Goal: Information Seeking & Learning: Check status

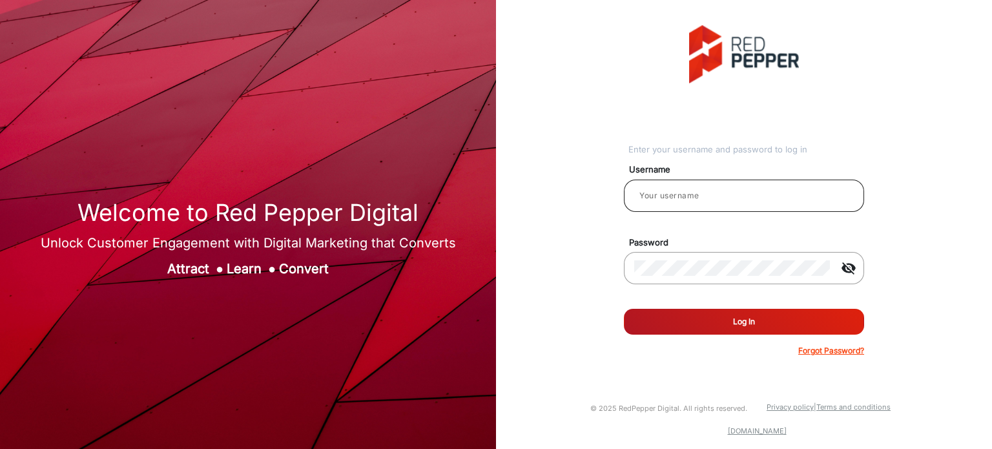
click at [813, 206] on div at bounding box center [743, 196] width 219 height 36
click at [741, 196] on input "email" at bounding box center [743, 195] width 219 height 15
type input "Rachael"
click at [791, 327] on button "Log In" at bounding box center [744, 322] width 240 height 26
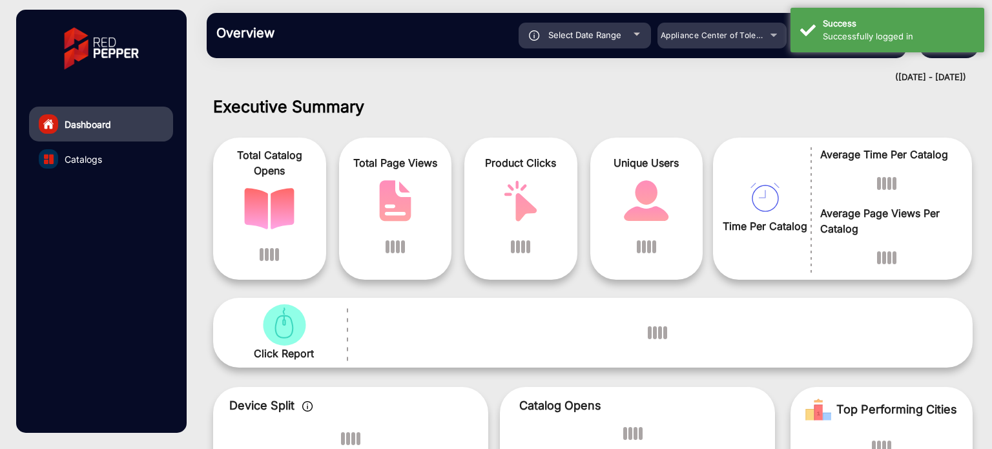
scroll to position [10, 0]
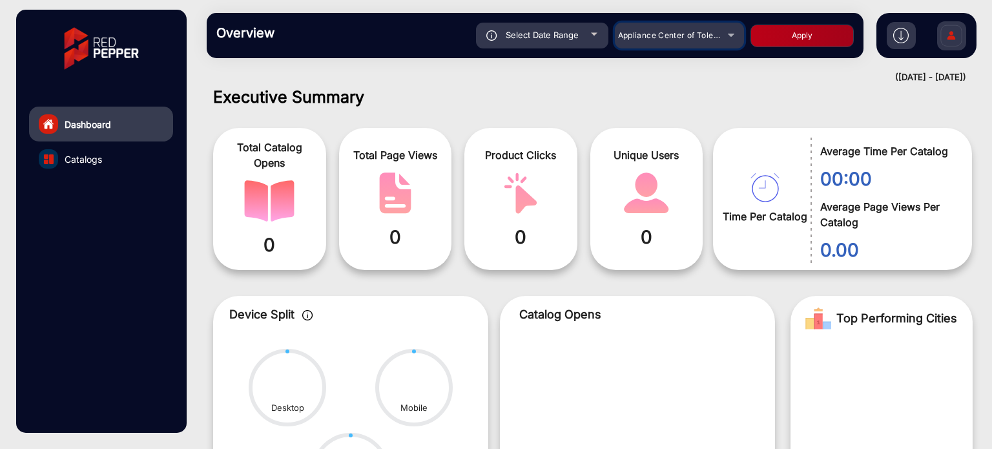
click at [729, 34] on div "Appliance Center of Toledo, Inc." at bounding box center [679, 35] width 129 height 15
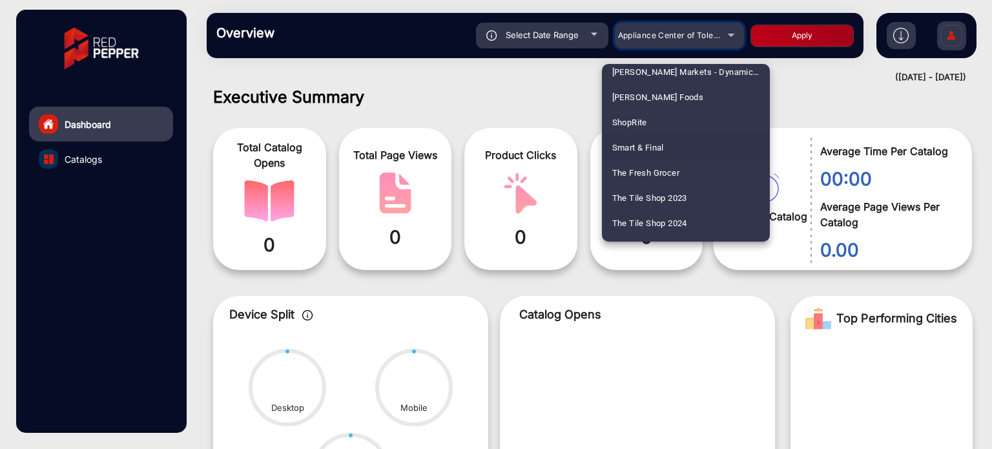
scroll to position [710, 0]
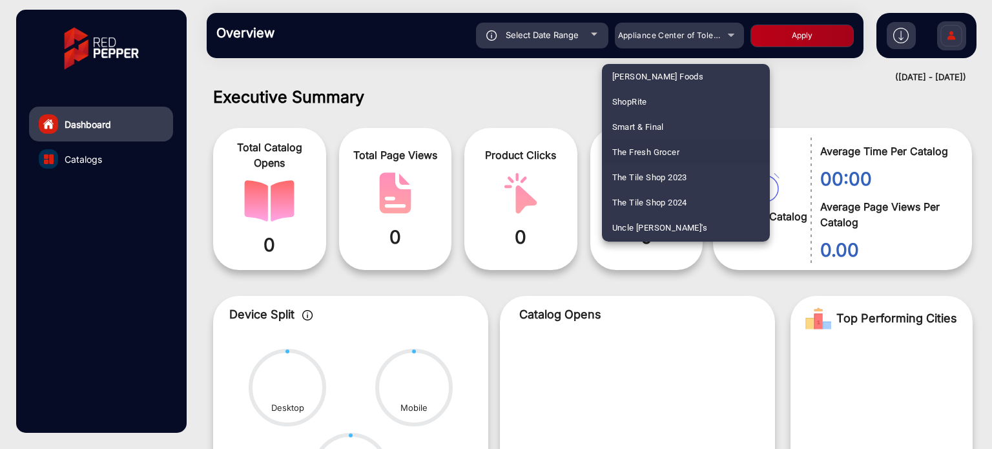
click at [669, 154] on span "The Fresh Grocer" at bounding box center [646, 151] width 68 height 25
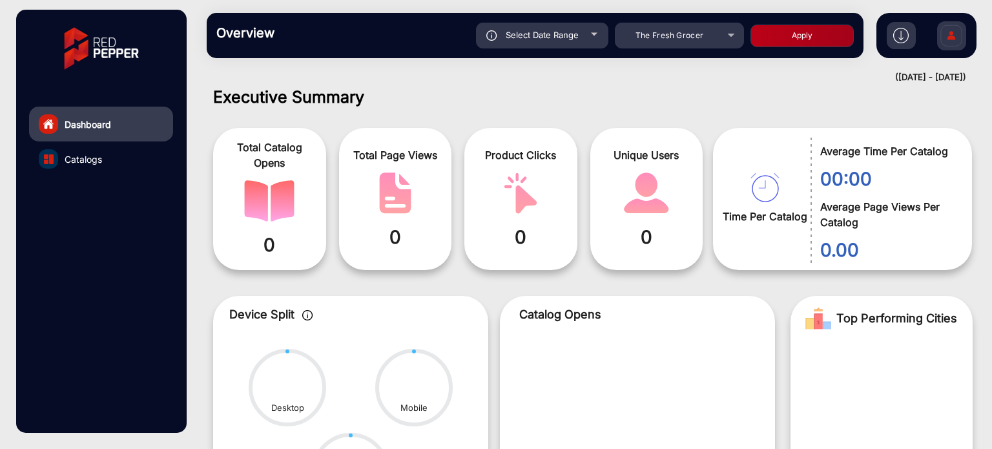
click at [778, 45] on button "Apply" at bounding box center [801, 36] width 103 height 23
type input "[DATE]"
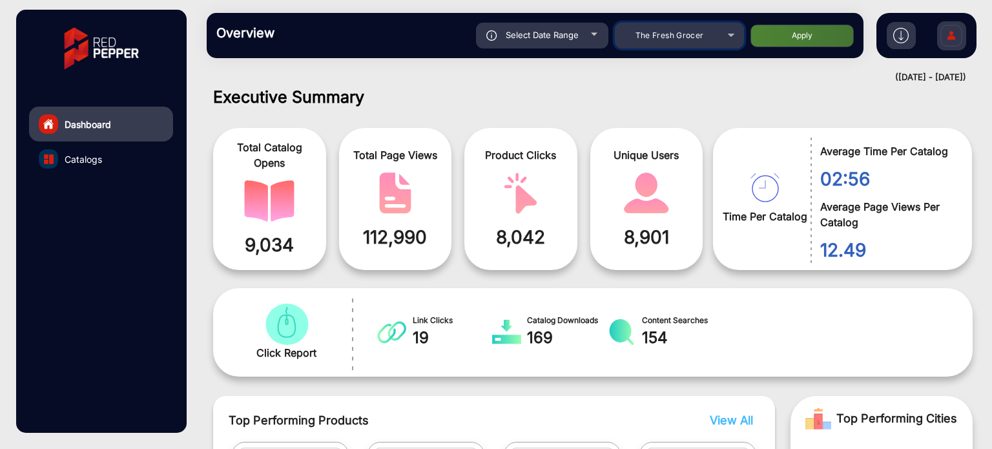
click at [717, 40] on div "The Fresh Grocer" at bounding box center [669, 35] width 103 height 15
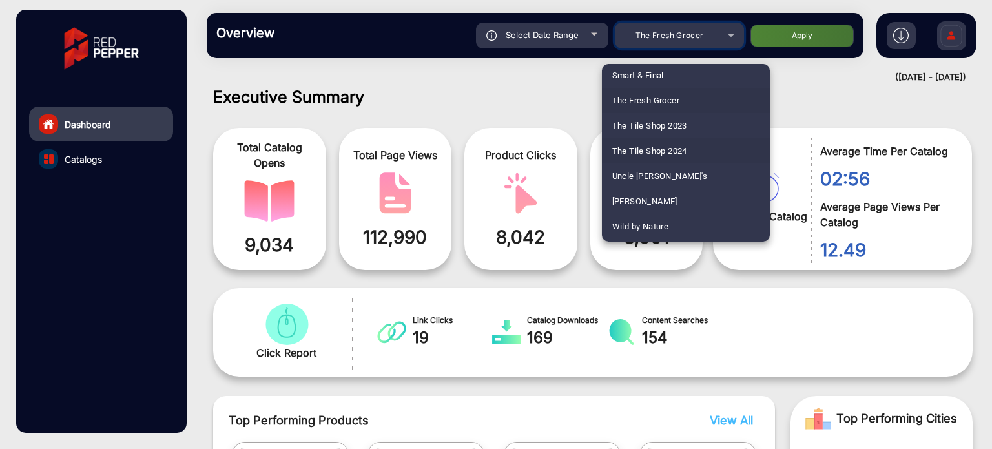
scroll to position [697, 0]
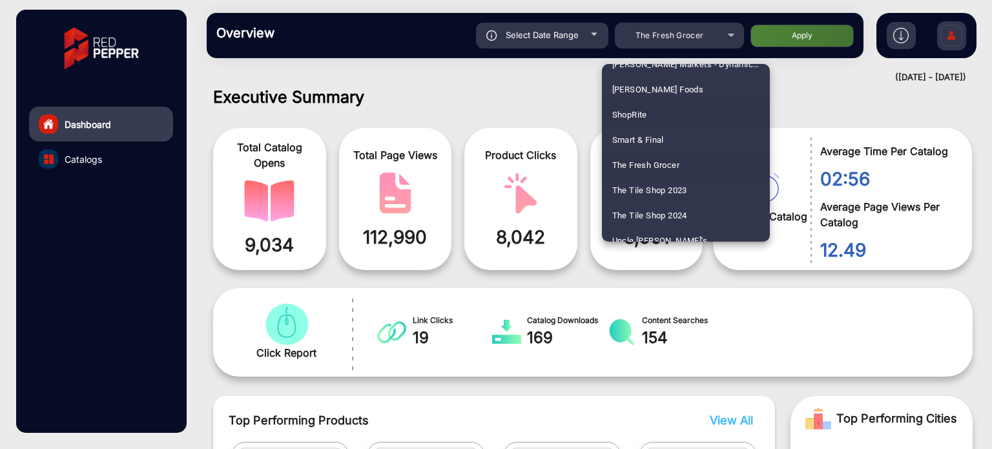
click at [653, 116] on mat-option "ShopRite" at bounding box center [686, 114] width 168 height 25
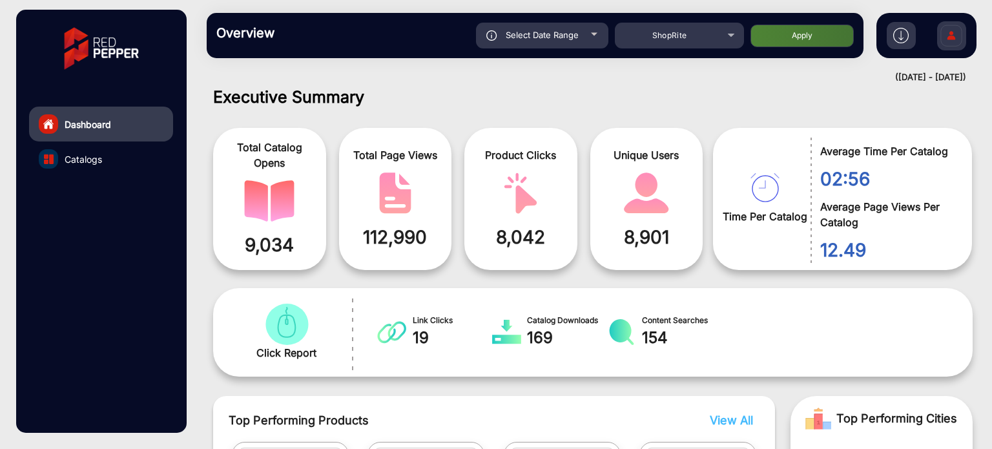
click at [817, 30] on button "Apply" at bounding box center [801, 36] width 103 height 23
type input "[DATE]"
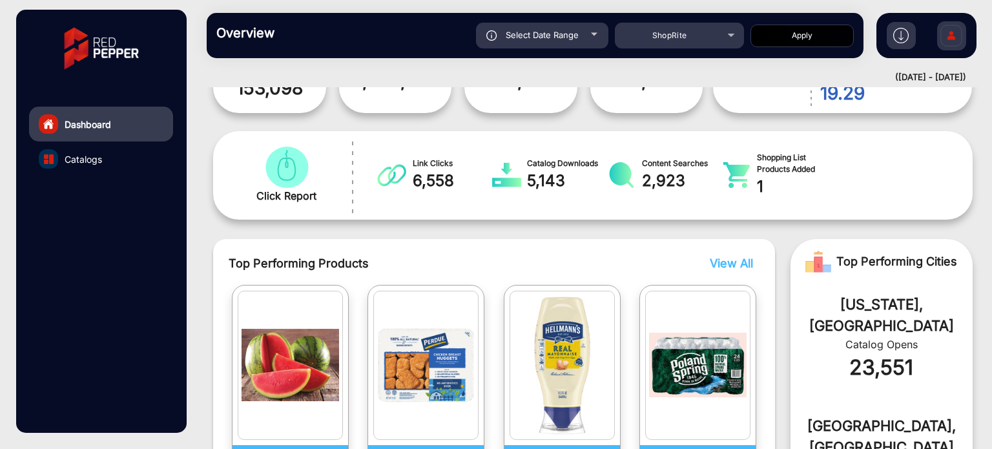
scroll to position [0, 0]
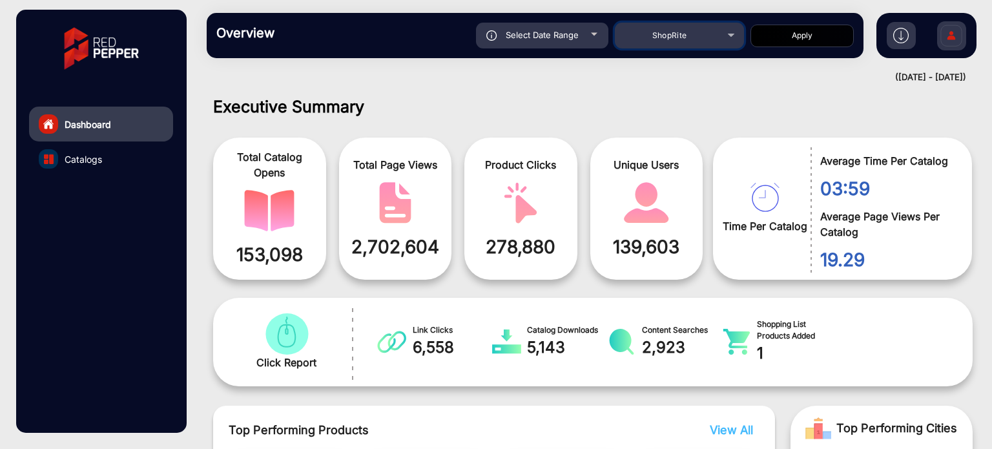
click at [680, 33] on span "ShopRite" at bounding box center [669, 35] width 35 height 10
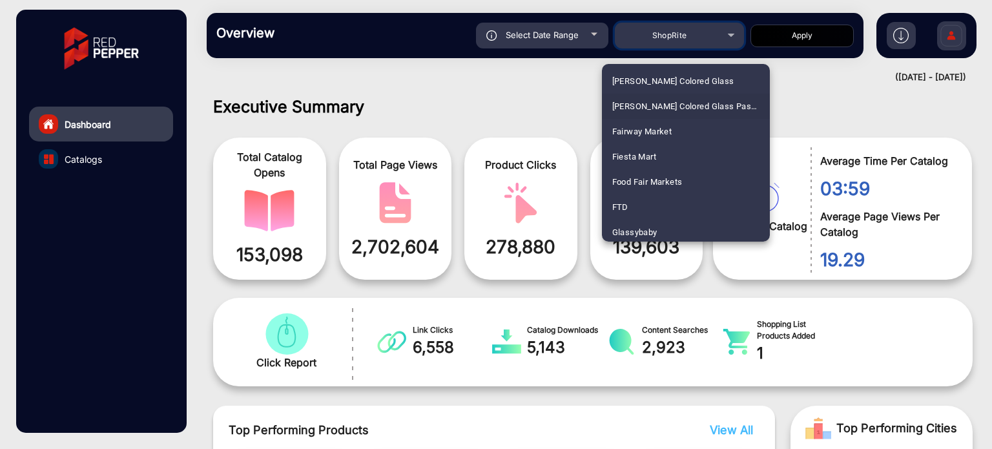
scroll to position [258, 0]
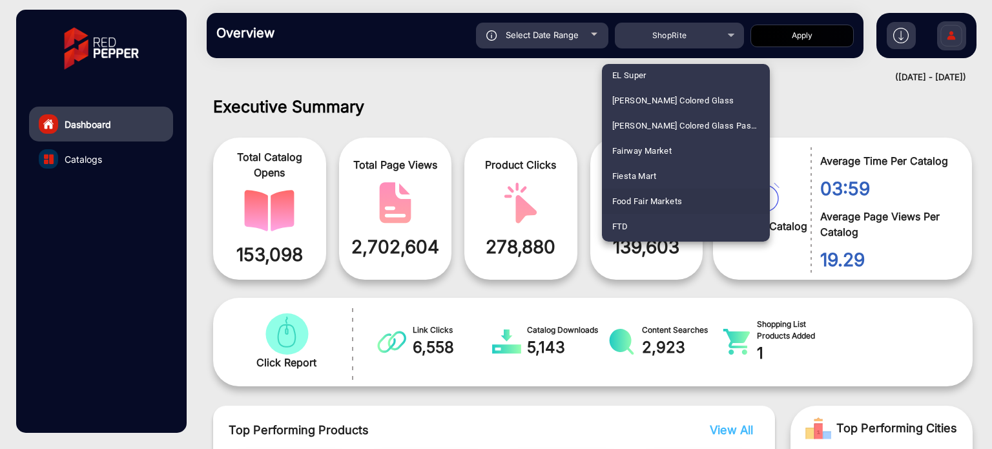
click at [664, 200] on span "Food Fair Markets" at bounding box center [647, 200] width 70 height 25
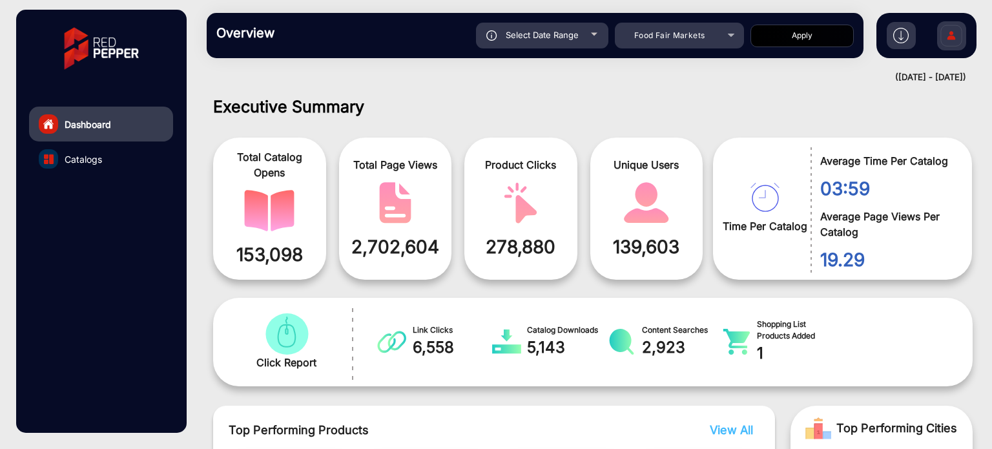
click at [800, 30] on button "Apply" at bounding box center [801, 36] width 103 height 23
type input "[DATE]"
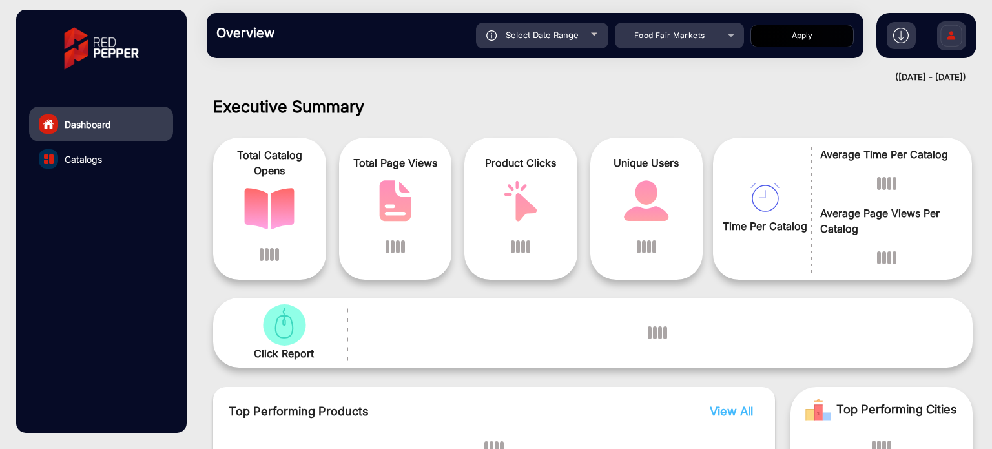
scroll to position [10, 0]
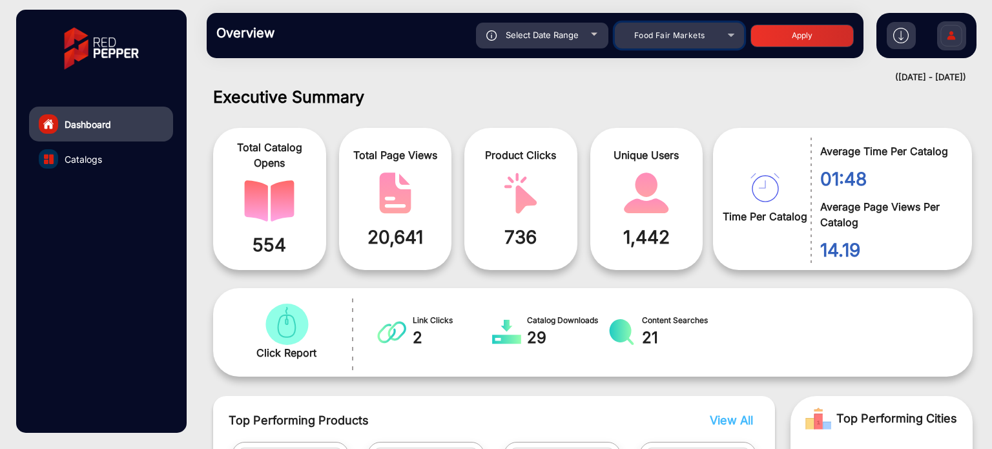
click at [691, 35] on span "Food Fair Markets" at bounding box center [669, 35] width 70 height 10
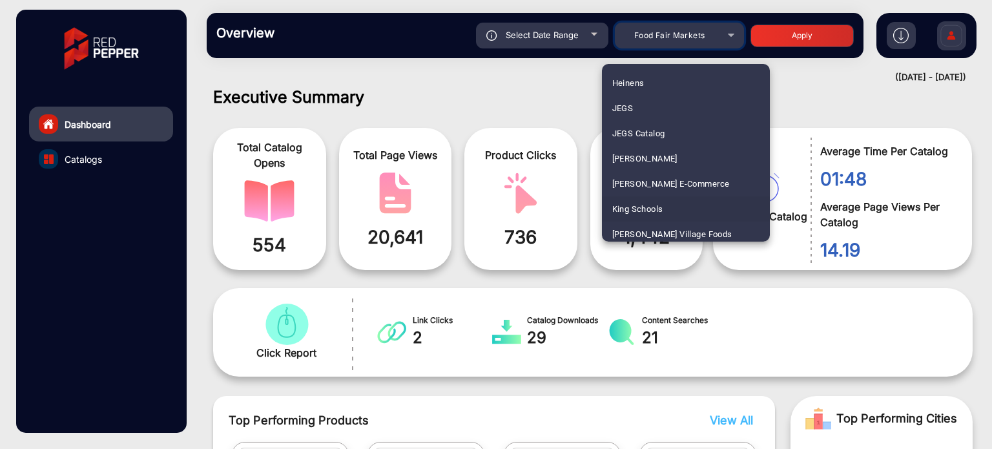
scroll to position [516, 0]
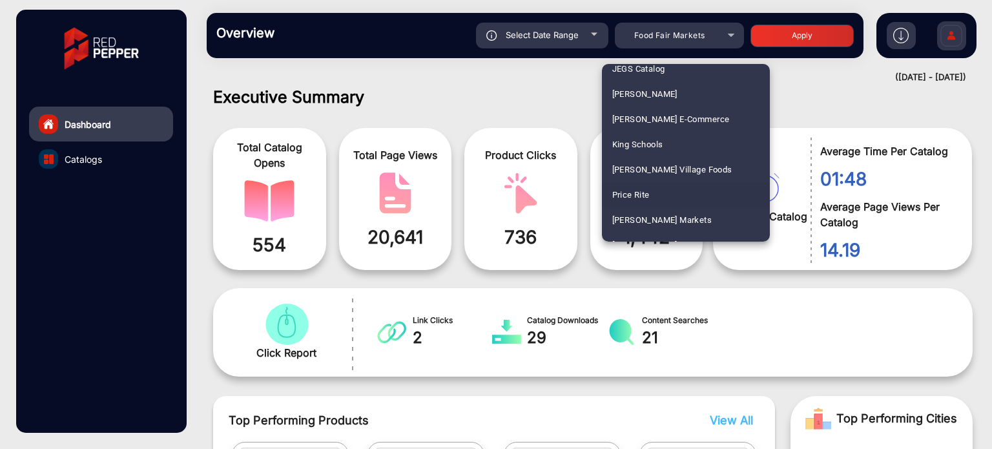
click at [622, 192] on span "Price Rite" at bounding box center [630, 194] width 37 height 25
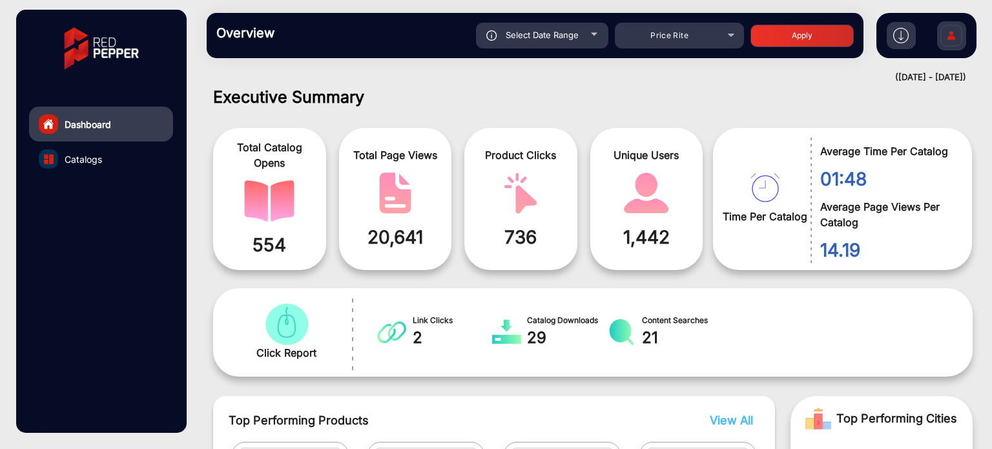
click at [785, 40] on button "Apply" at bounding box center [801, 36] width 103 height 23
type input "[DATE]"
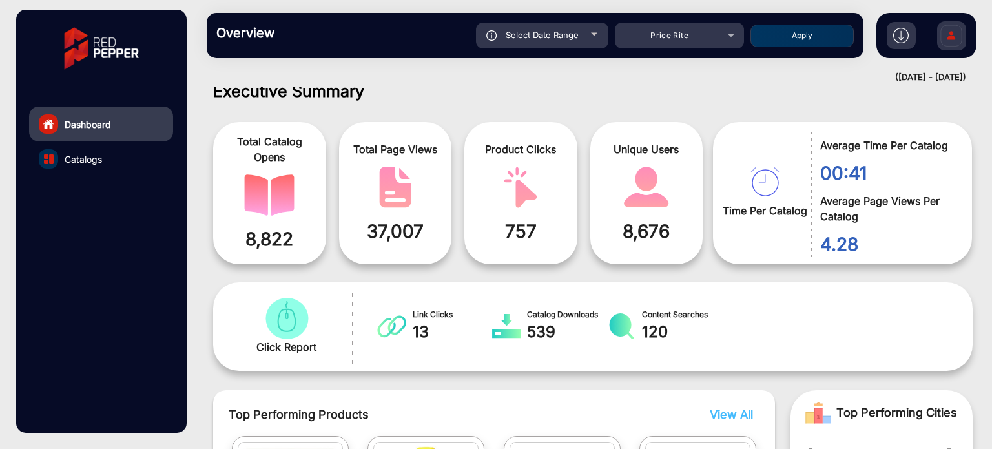
scroll to position [10, 0]
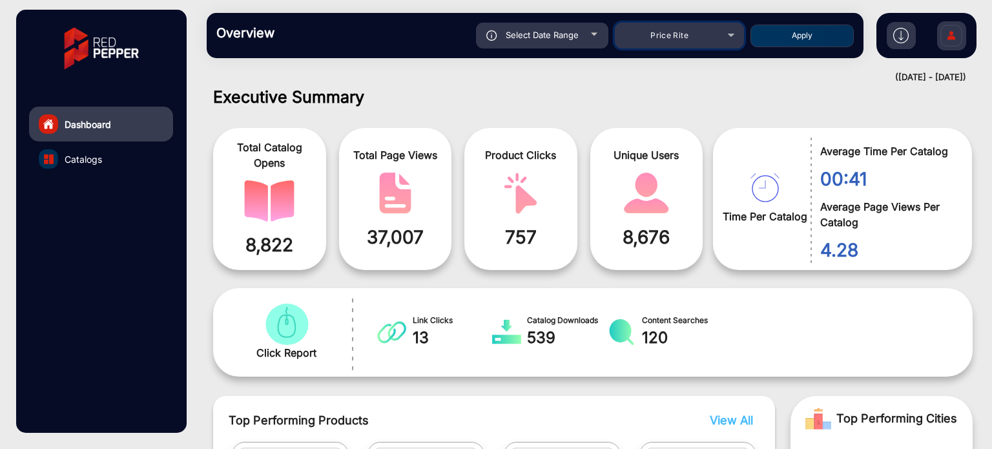
click at [720, 34] on div "Price Rite" at bounding box center [669, 35] width 103 height 15
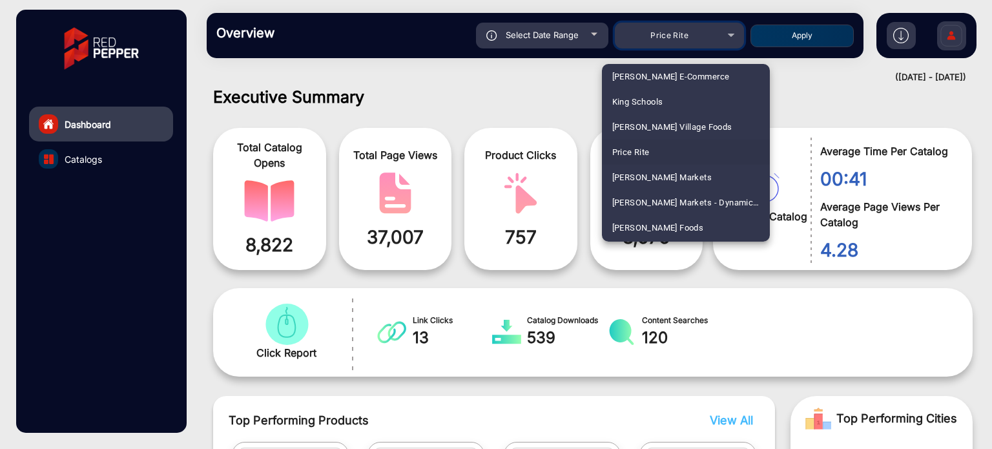
scroll to position [581, 0]
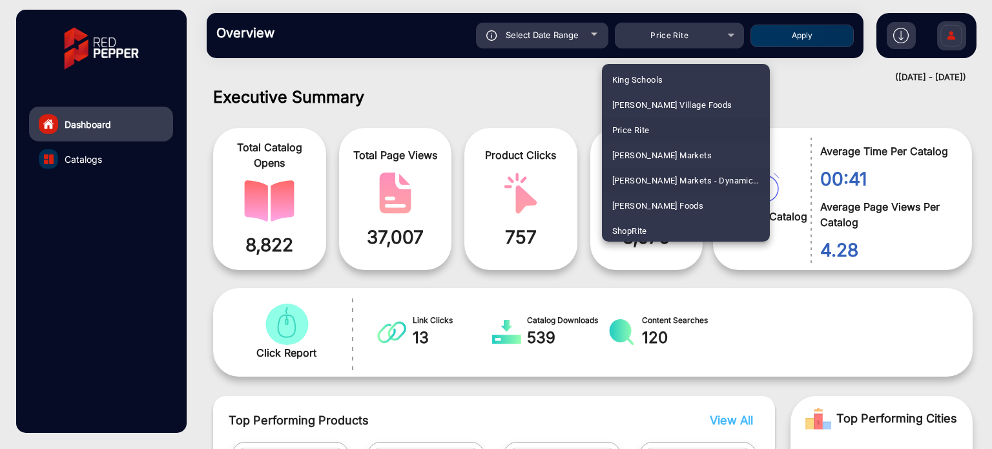
click at [690, 181] on span "[PERSON_NAME] Markets - Dynamic E-commerce Edition" at bounding box center [685, 180] width 147 height 25
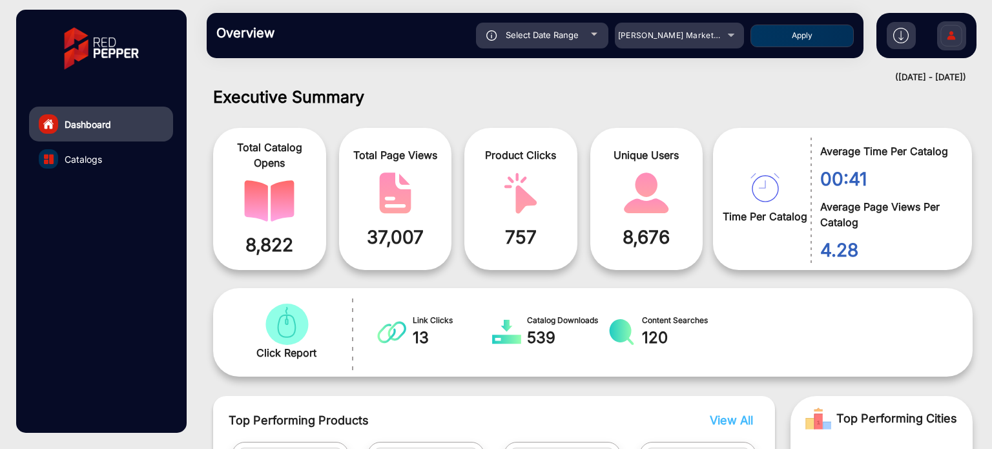
click at [793, 35] on button "Apply" at bounding box center [801, 36] width 103 height 23
type input "[DATE]"
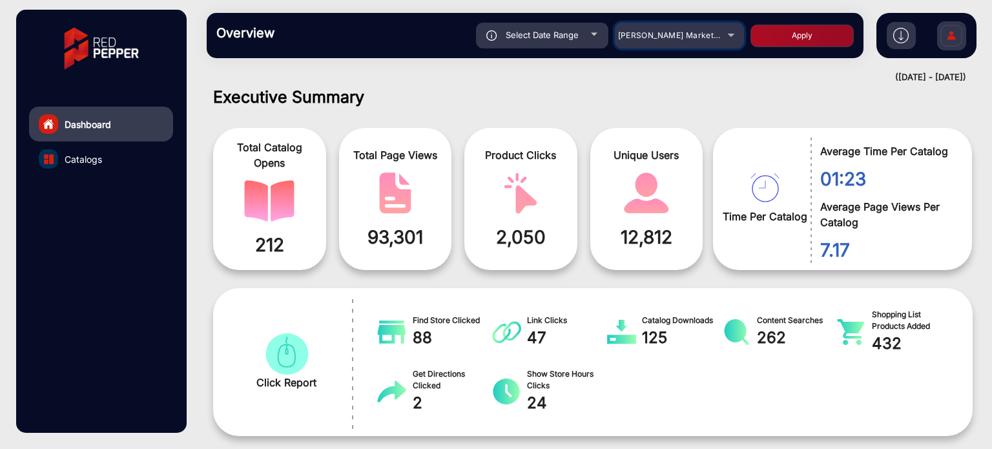
click at [713, 43] on div "[PERSON_NAME] Markets - Dynamic E-commerce Edition" at bounding box center [669, 35] width 103 height 15
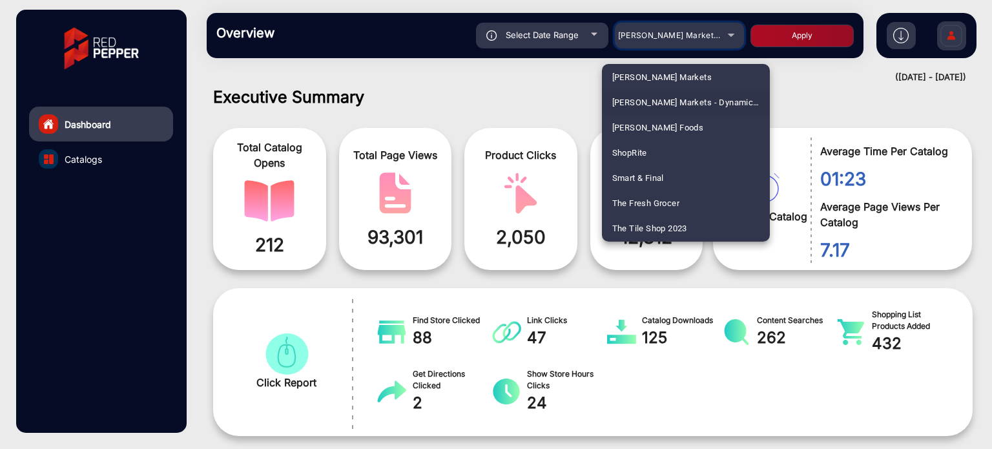
scroll to position [661, 0]
click at [653, 198] on span "The Fresh Grocer" at bounding box center [646, 200] width 68 height 25
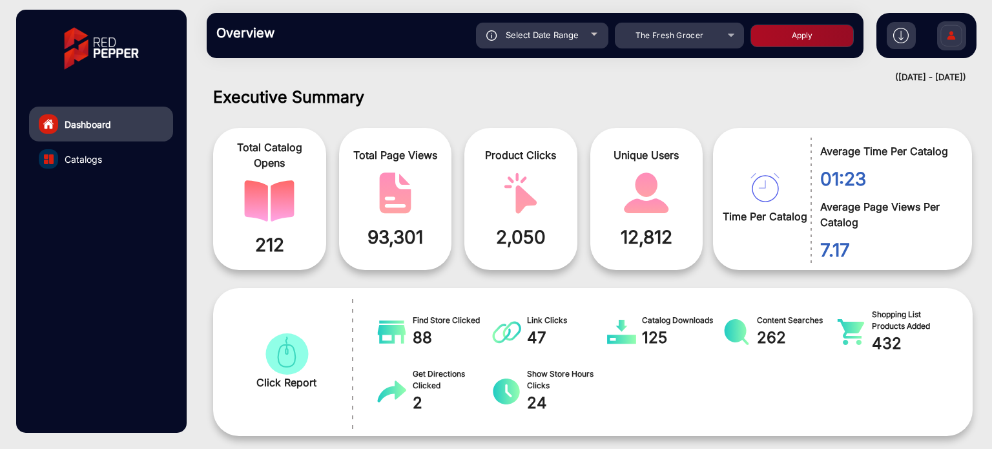
click at [804, 32] on button "Apply" at bounding box center [801, 36] width 103 height 23
type input "[DATE]"
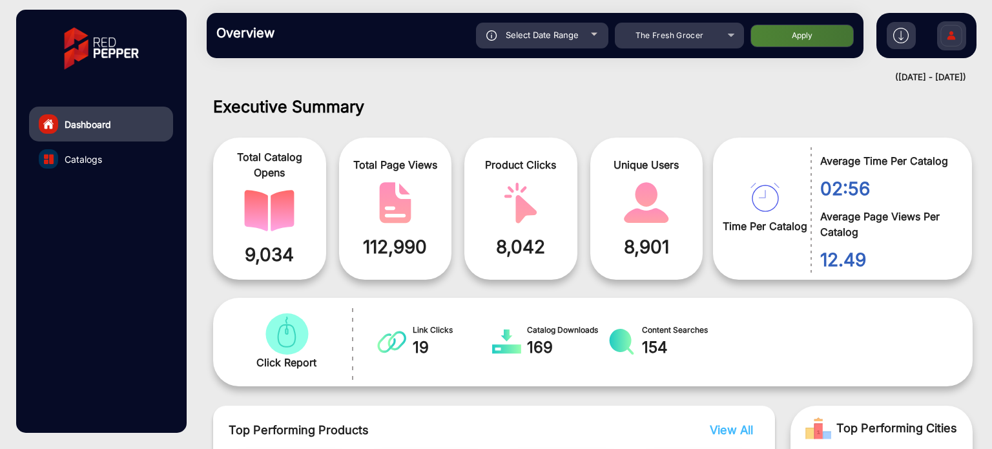
scroll to position [0, 0]
click at [688, 36] on span "The Fresh Grocer" at bounding box center [669, 35] width 68 height 10
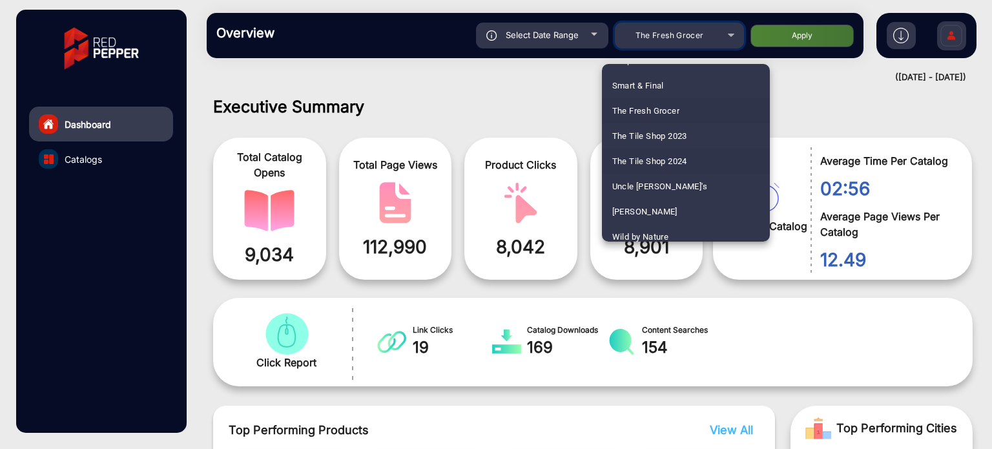
scroll to position [762, 0]
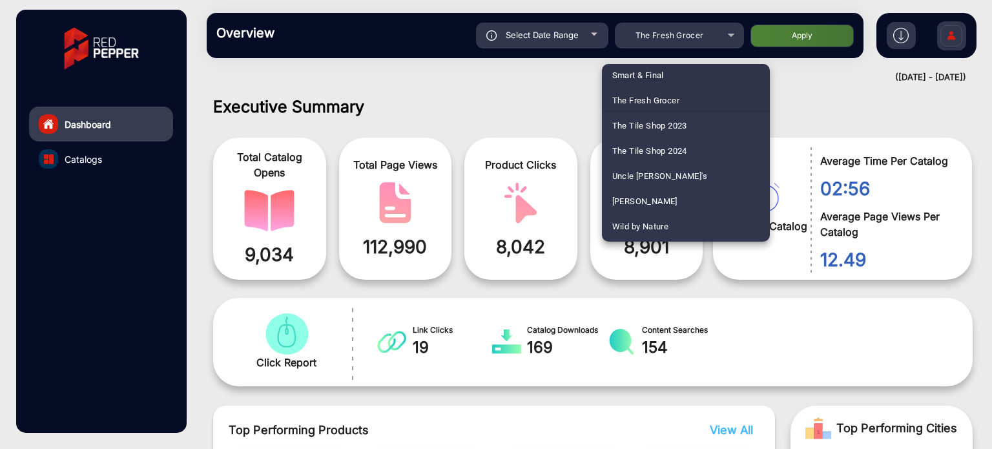
click at [671, 78] on mat-option "Smart & Final" at bounding box center [686, 75] width 168 height 25
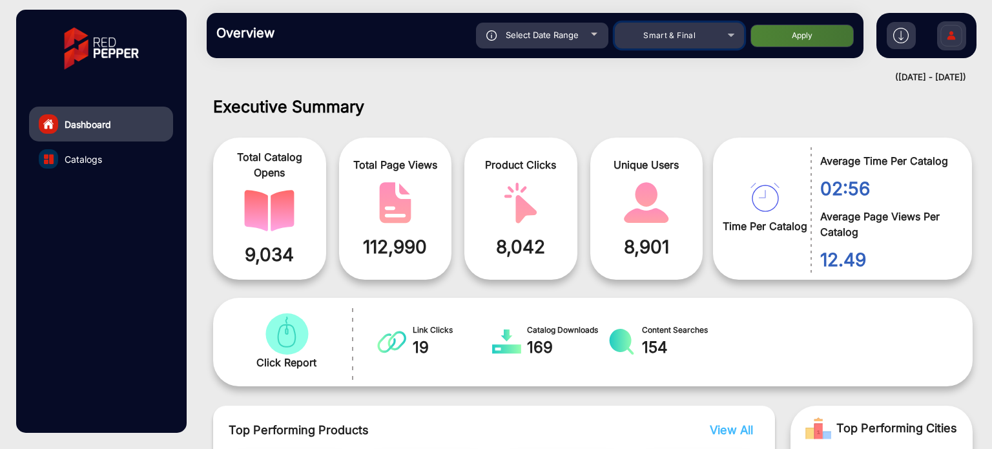
scroll to position [760, 0]
click at [794, 33] on button "Apply" at bounding box center [801, 36] width 103 height 23
type input "[DATE]"
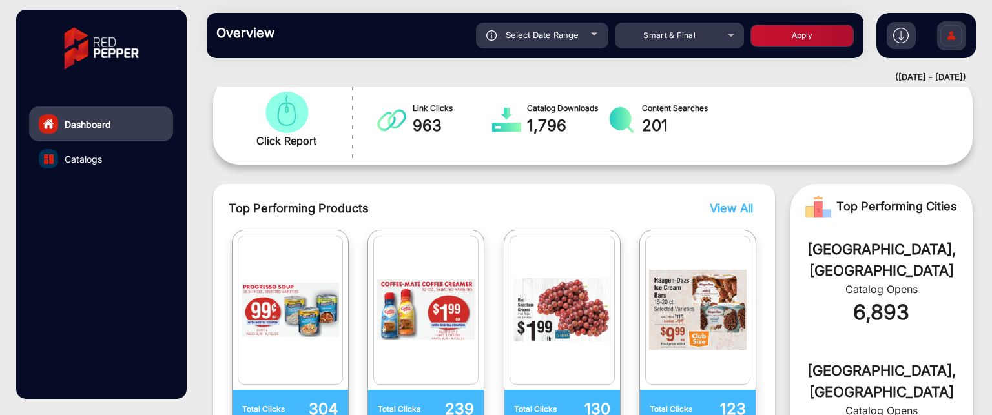
scroll to position [200, 0]
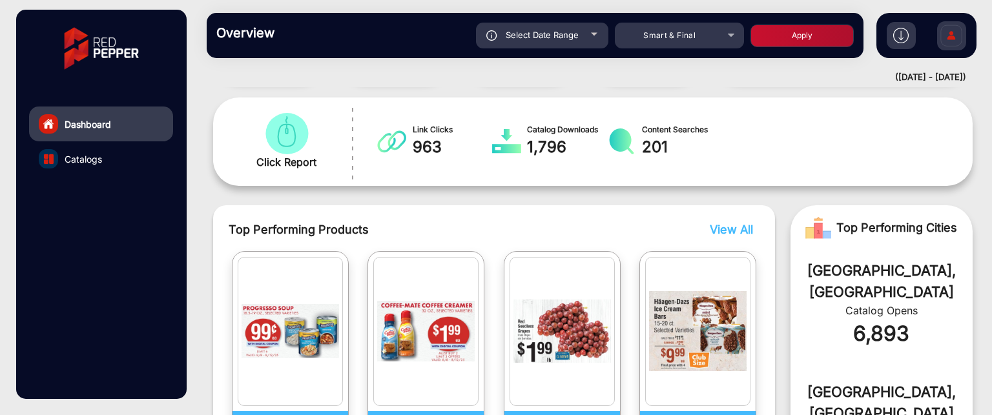
click at [903, 34] on img at bounding box center [900, 35] width 15 height 15
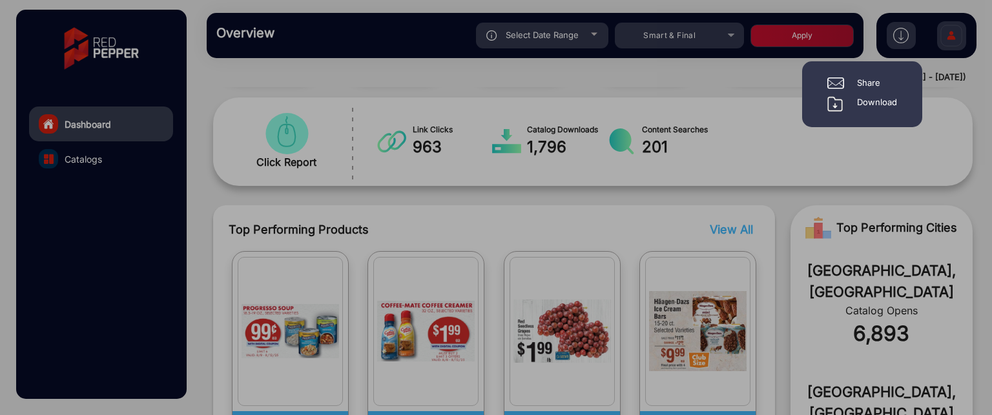
click at [102, 159] on div at bounding box center [496, 207] width 992 height 415
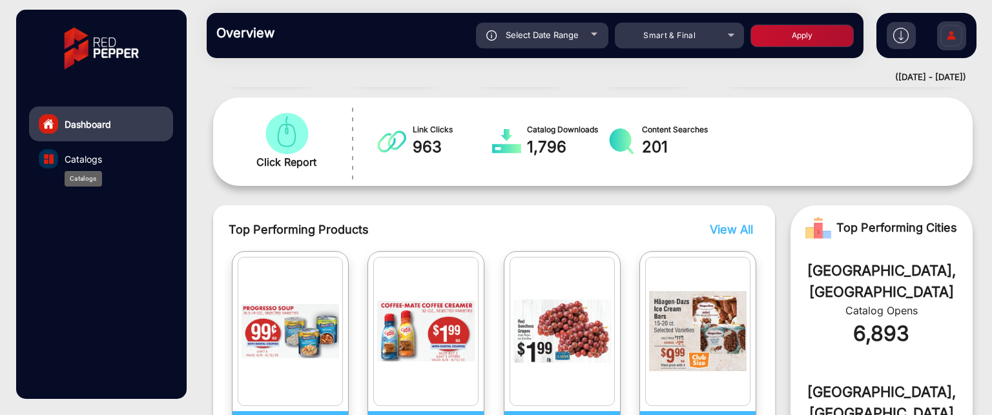
click at [77, 159] on span "Catalogs" at bounding box center [83, 159] width 37 height 14
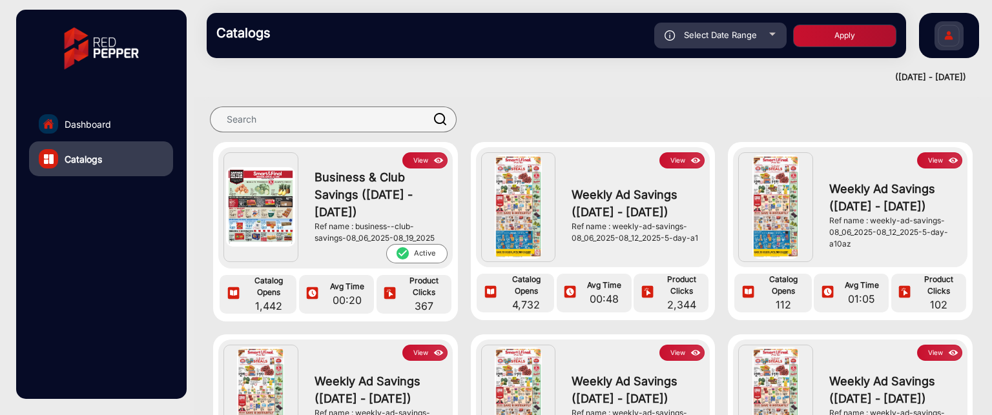
click at [680, 159] on button "View" at bounding box center [681, 160] width 45 height 16
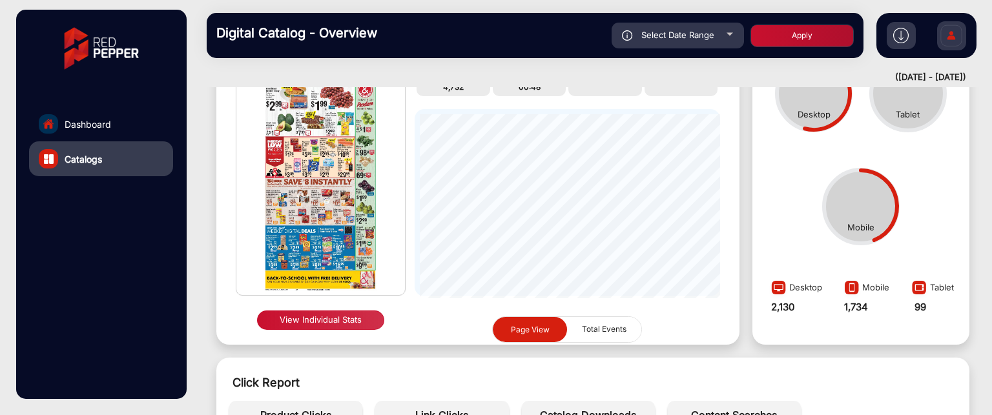
scroll to position [74, 0]
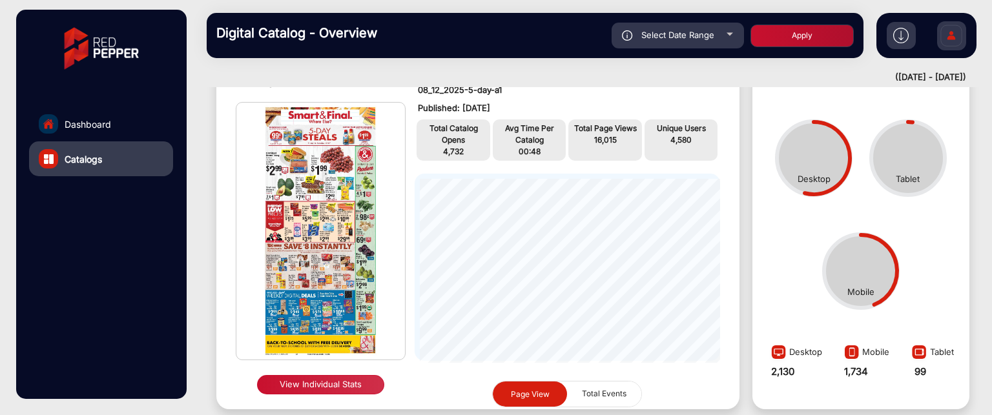
click at [364, 387] on button "View Individual Stats" at bounding box center [320, 384] width 127 height 19
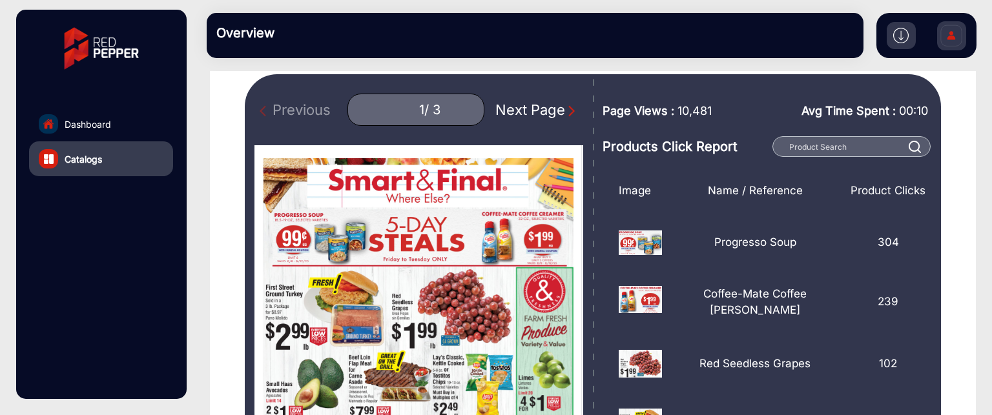
scroll to position [139, 0]
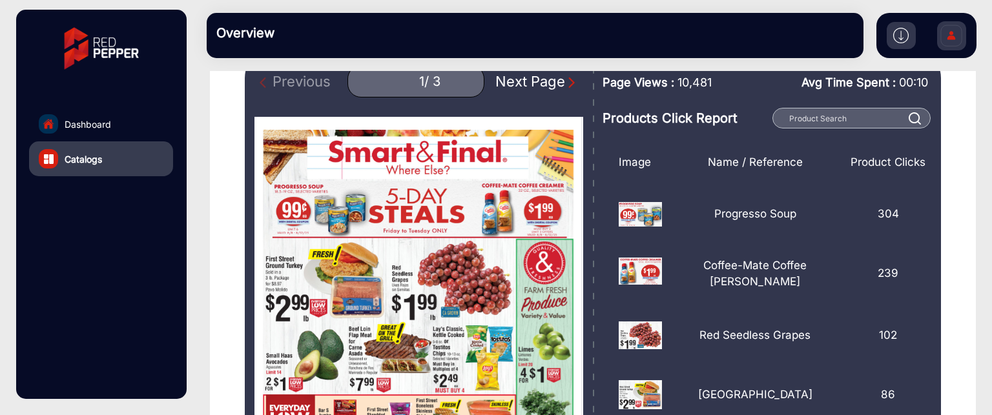
drag, startPoint x: 916, startPoint y: 260, endPoint x: 915, endPoint y: 294, distance: 34.2
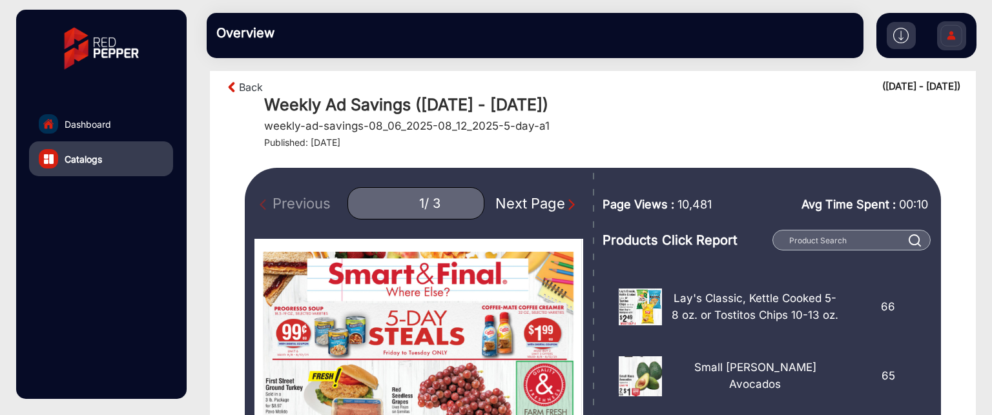
scroll to position [10, 0]
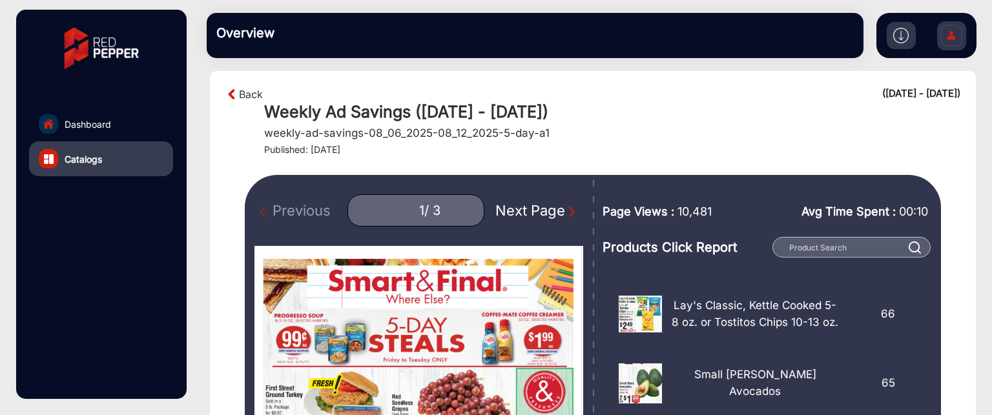
click at [543, 209] on div "Next Page" at bounding box center [536, 210] width 83 height 21
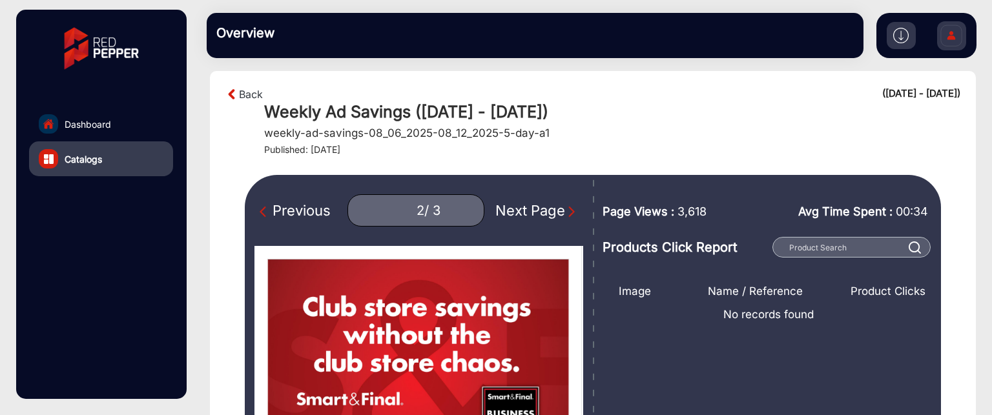
click at [565, 216] on img "Next Page" at bounding box center [571, 211] width 13 height 13
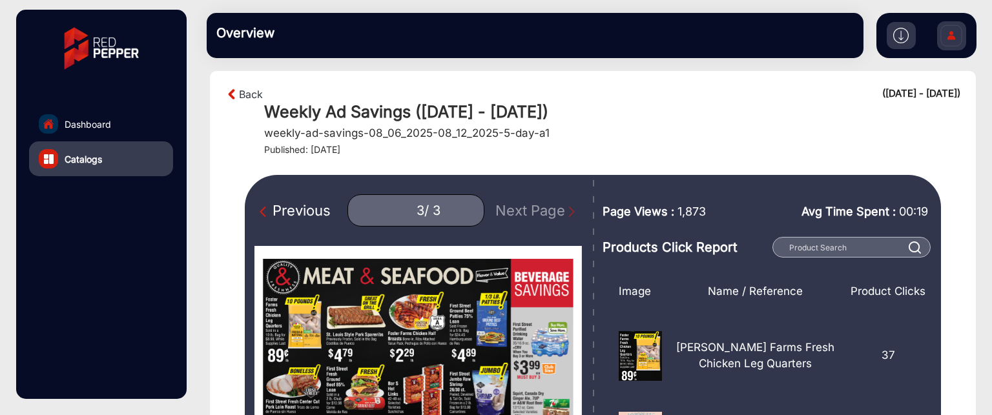
click at [307, 212] on div "Previous" at bounding box center [294, 210] width 71 height 21
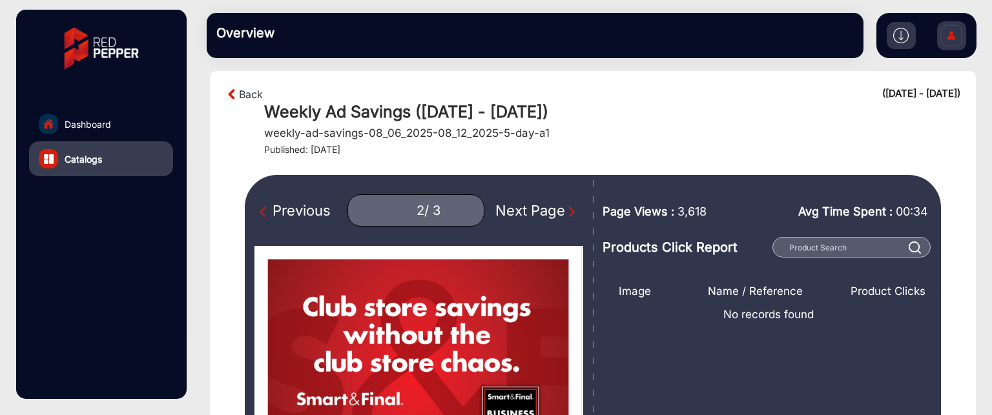
click at [301, 206] on div "Previous" at bounding box center [294, 210] width 71 height 21
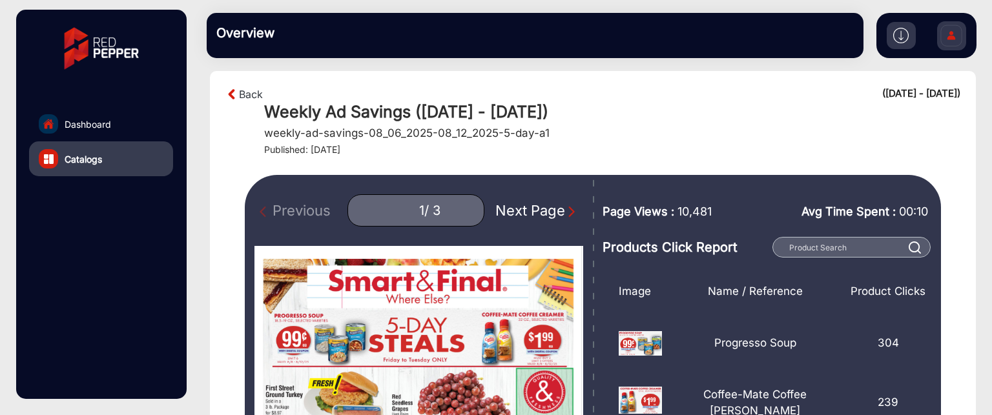
click at [542, 212] on div "Next Page" at bounding box center [536, 210] width 83 height 21
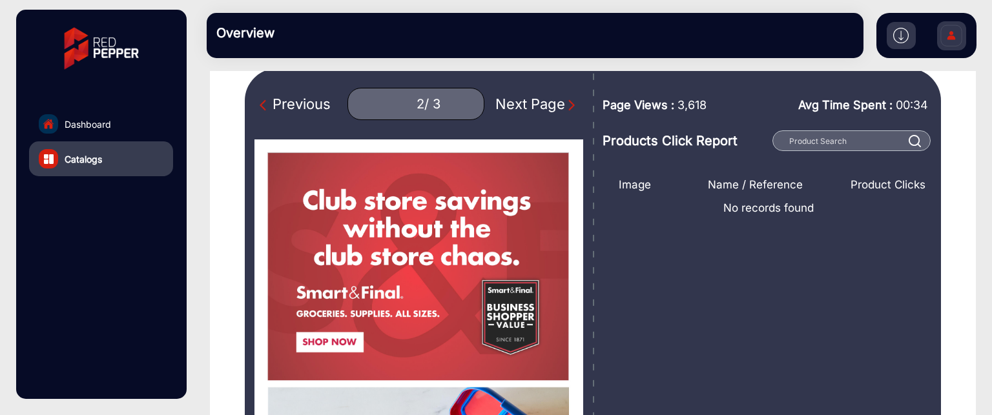
scroll to position [74, 0]
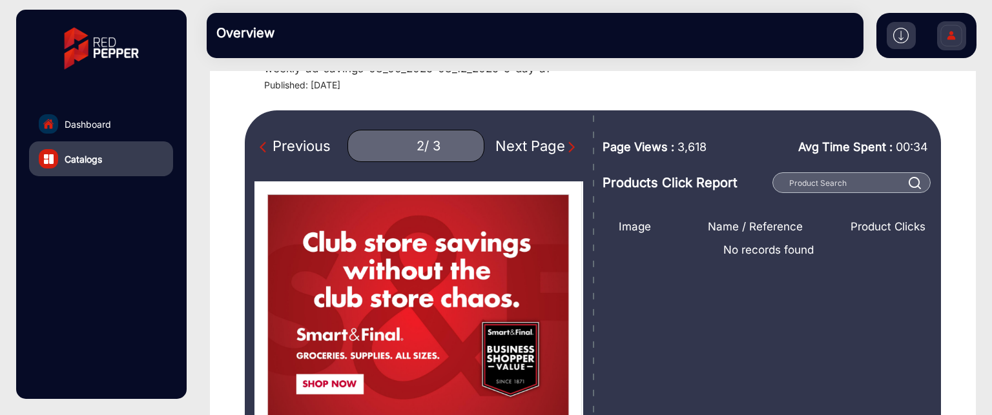
click at [546, 140] on div "Next Page" at bounding box center [536, 146] width 83 height 21
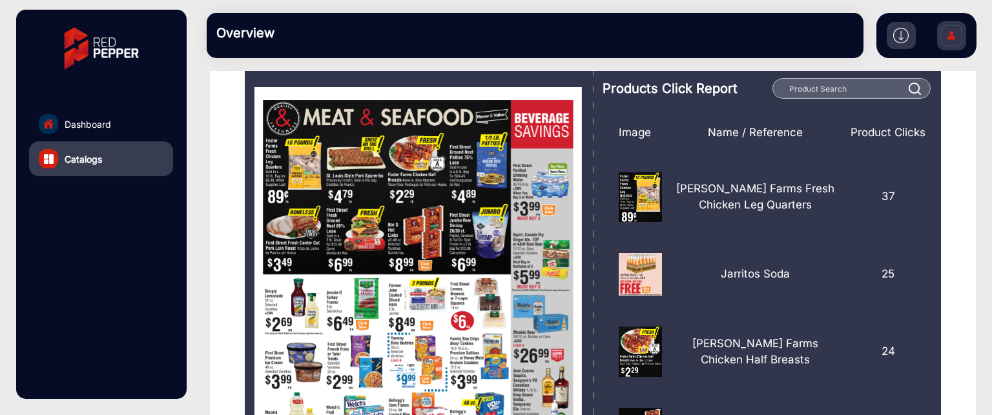
scroll to position [139, 0]
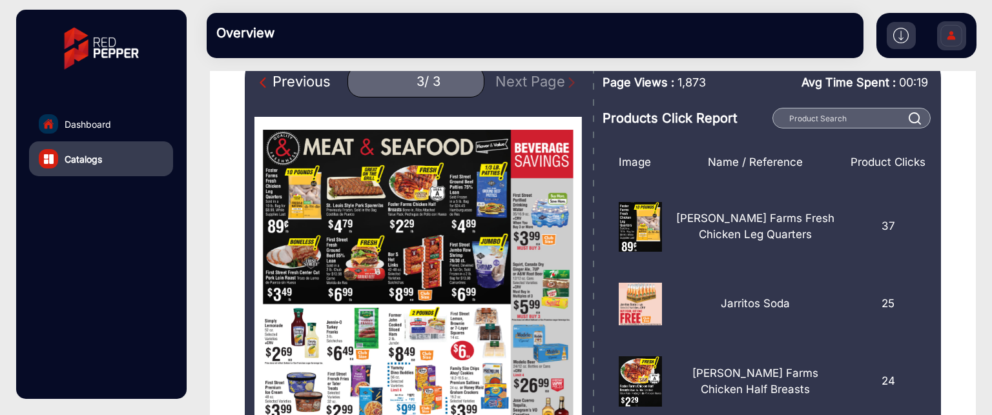
click at [271, 83] on img "Previous Page" at bounding box center [265, 82] width 13 height 13
type input "2"
